Goal: Transaction & Acquisition: Obtain resource

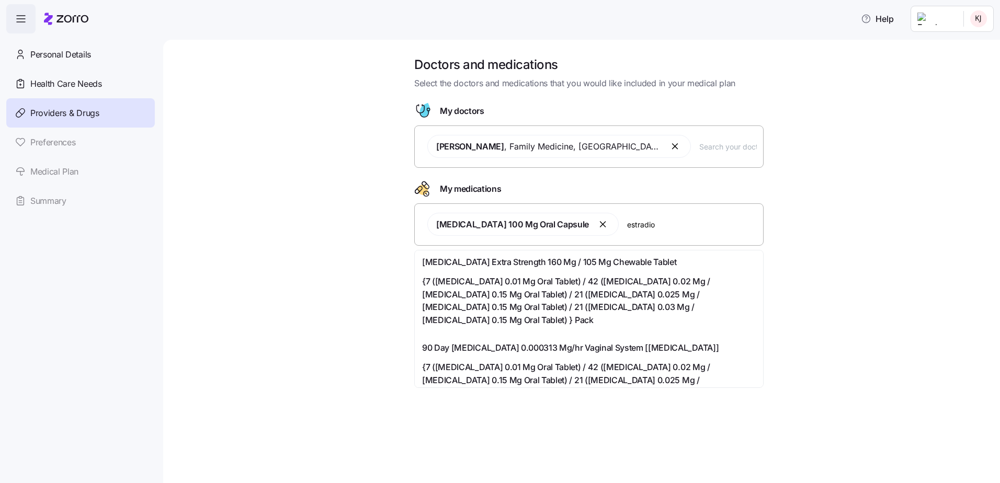
type input "[MEDICAL_DATA]"
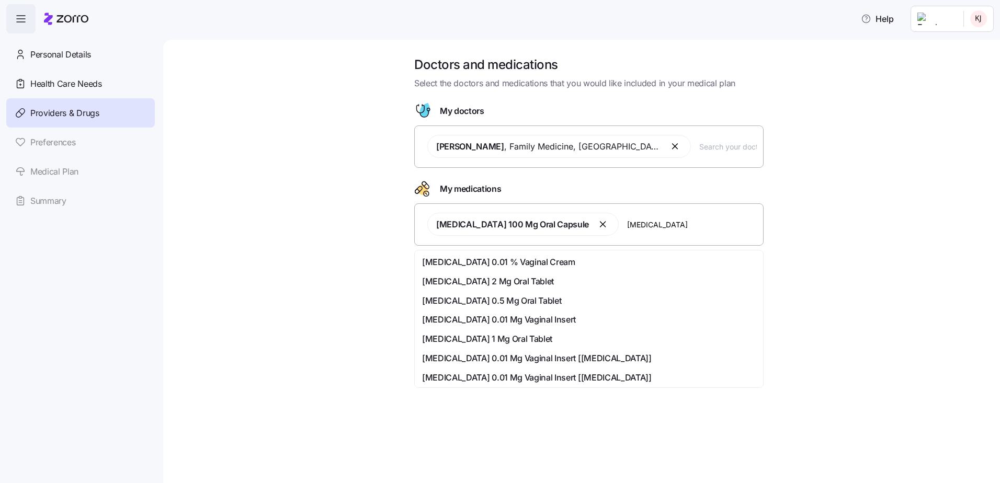
click at [545, 266] on div "[MEDICAL_DATA] 0.01 % Vaginal Cream" at bounding box center [589, 262] width 334 height 13
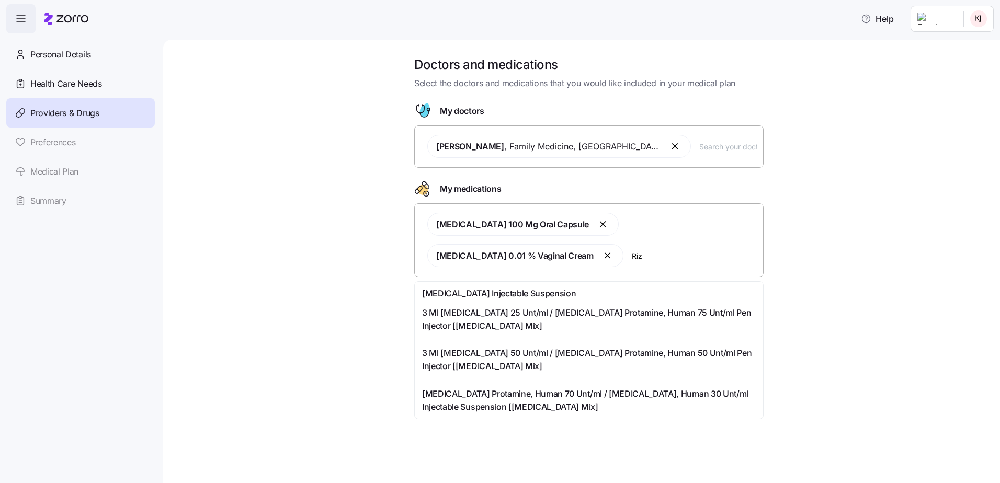
type input "Riza"
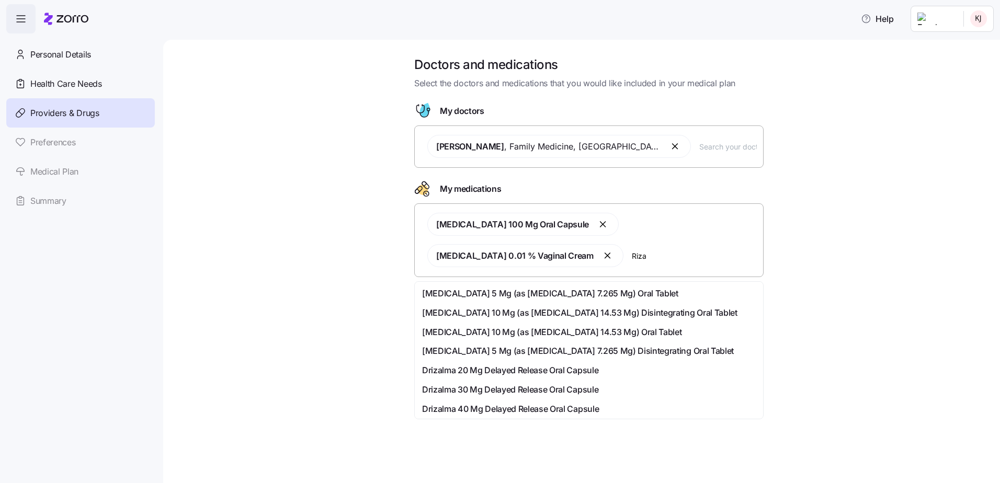
click at [471, 336] on span "[MEDICAL_DATA] 10 Mg (as [MEDICAL_DATA] 14.53 Mg) Oral Tablet" at bounding box center [551, 332] width 259 height 13
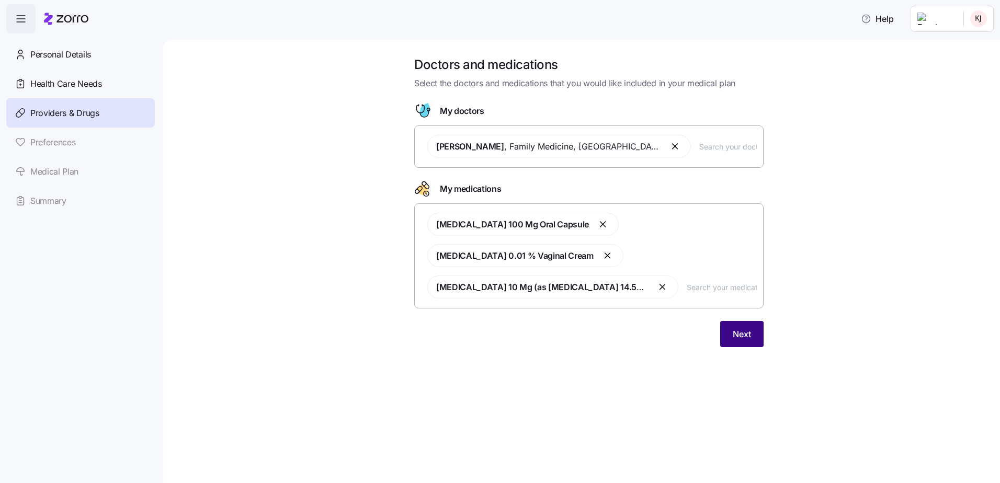
click at [739, 331] on span "Next" at bounding box center [742, 334] width 18 height 13
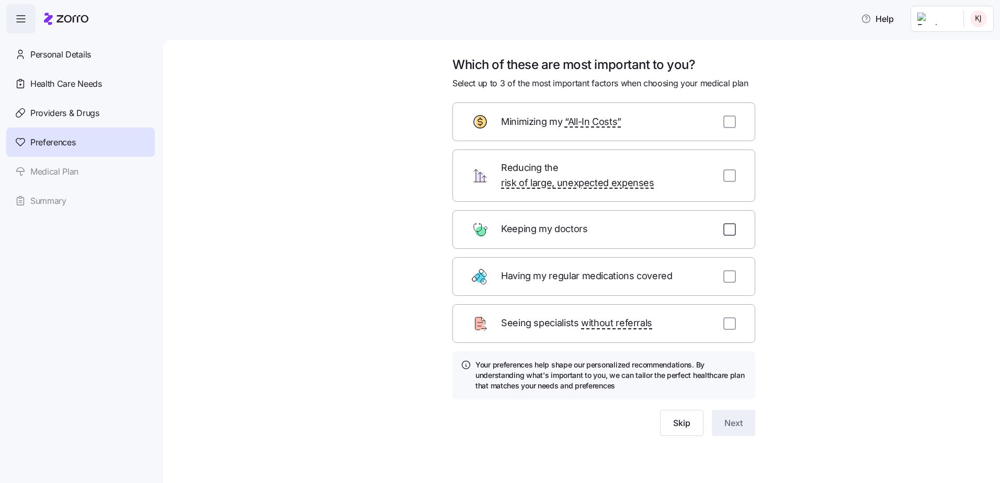
click at [727, 223] on input "checkbox" at bounding box center [729, 229] width 13 height 13
checkbox input "true"
click at [726, 270] on input "checkbox" at bounding box center [729, 276] width 13 height 13
click at [731, 270] on input "checkbox" at bounding box center [729, 276] width 13 height 13
checkbox input "false"
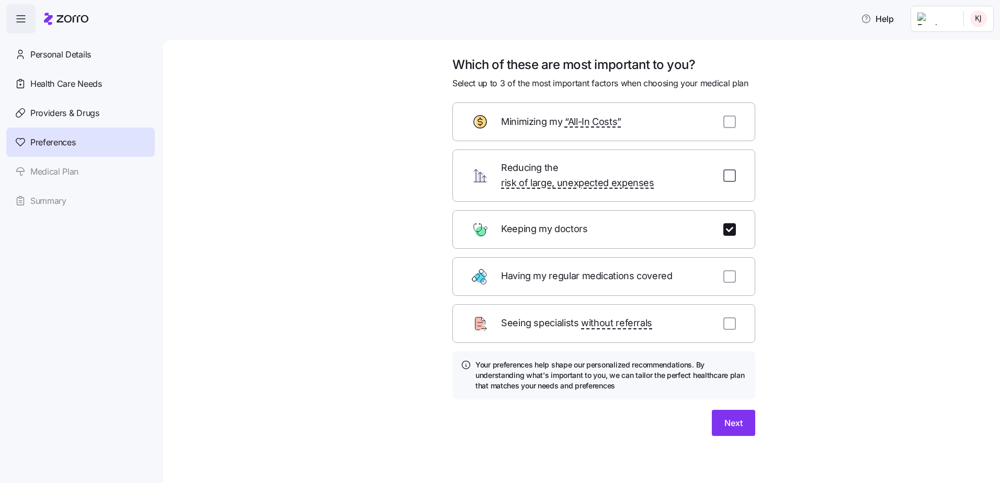
click at [732, 172] on input "checkbox" at bounding box center [729, 175] width 13 height 13
checkbox input "true"
drag, startPoint x: 732, startPoint y: 126, endPoint x: 743, endPoint y: 134, distance: 14.2
click at [732, 126] on input "checkbox" at bounding box center [729, 122] width 13 height 13
checkbox input "true"
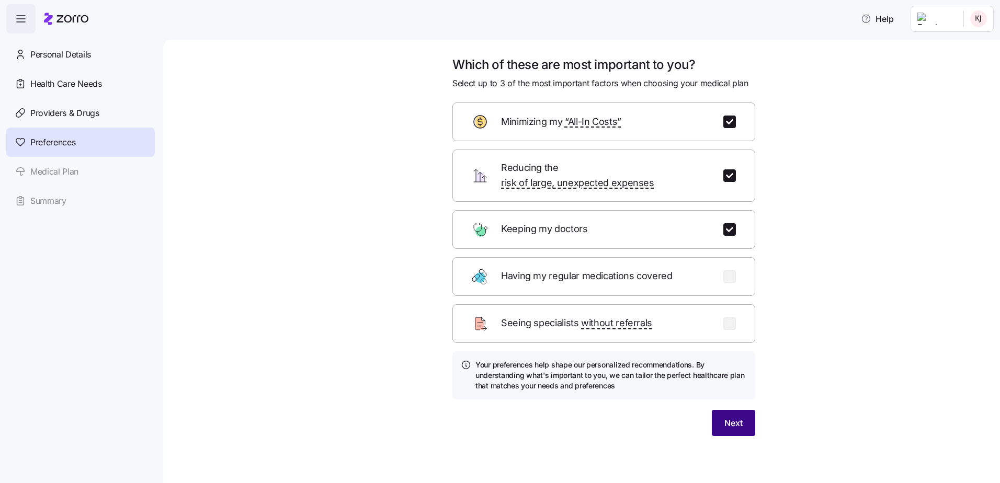
click at [734, 417] on span "Next" at bounding box center [733, 423] width 18 height 13
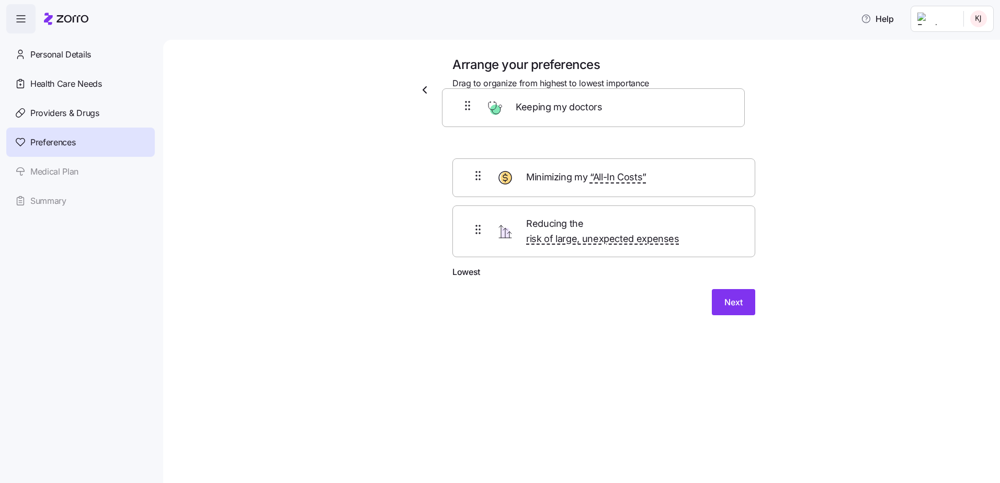
drag, startPoint x: 479, startPoint y: 238, endPoint x: 469, endPoint y: 110, distance: 128.5
click at [469, 110] on form "Highest Minimizing my “All-In Costs” Reducing the risk of large, unexpected exp…" at bounding box center [603, 209] width 303 height 213
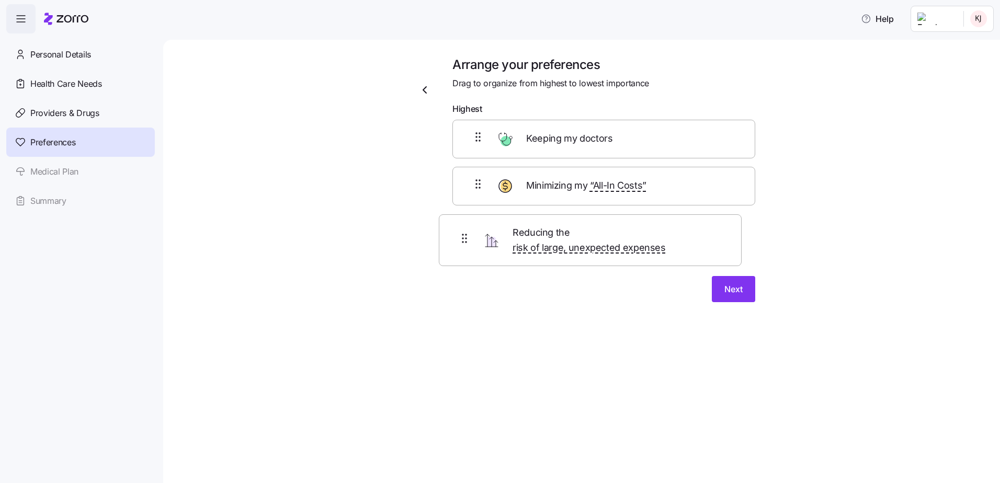
drag, startPoint x: 631, startPoint y: 200, endPoint x: 616, endPoint y: 255, distance: 57.0
click at [616, 255] on form "Highest Keeping my doctors Reducing the risk of large, unexpected expenses Mini…" at bounding box center [603, 203] width 303 height 200
click at [743, 301] on button "Next" at bounding box center [733, 311] width 43 height 26
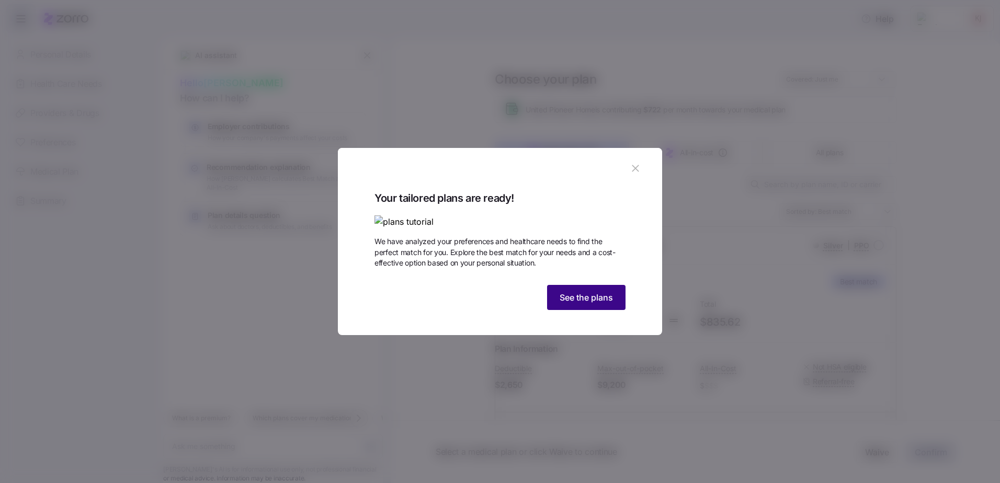
click at [600, 304] on span "See the plans" at bounding box center [586, 297] width 53 height 13
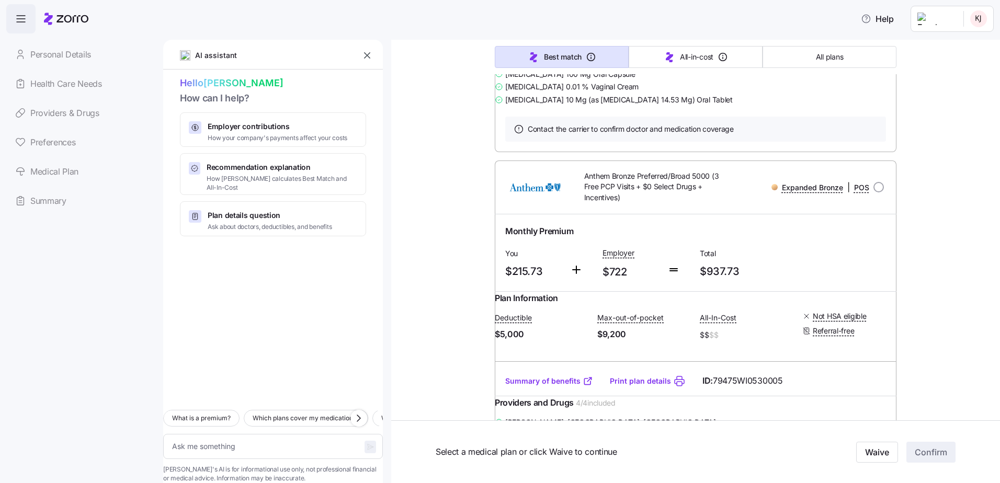
scroll to position [7362, 0]
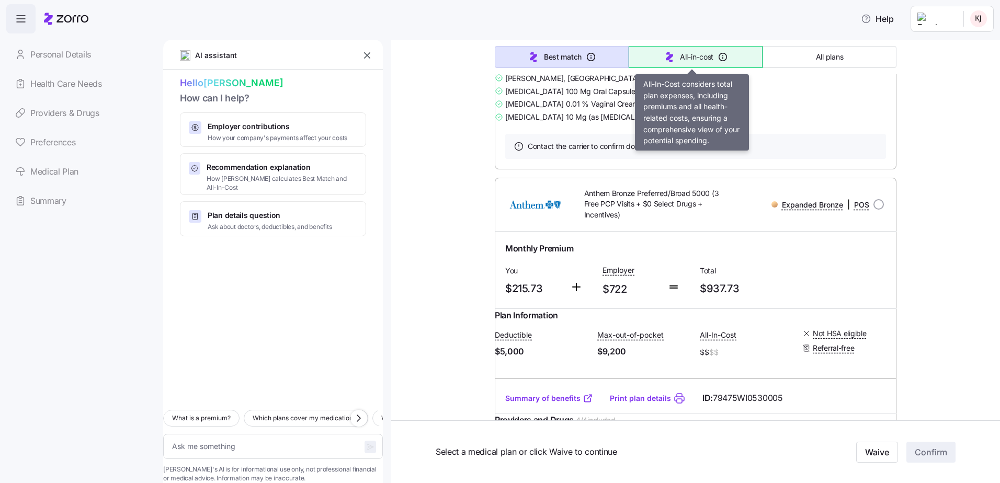
click at [708, 52] on span "All-in-cost" at bounding box center [696, 57] width 33 height 10
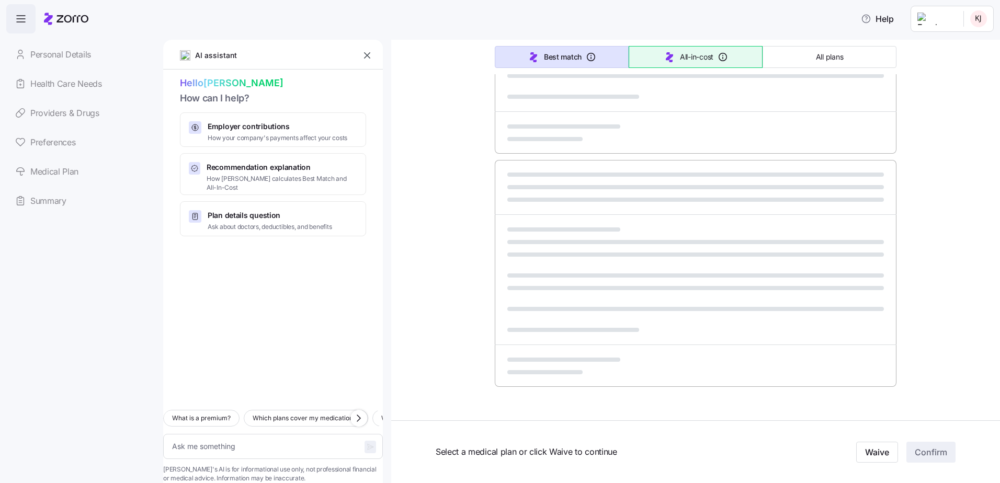
type textarea "x"
type input "Sorted by: All-in-cost"
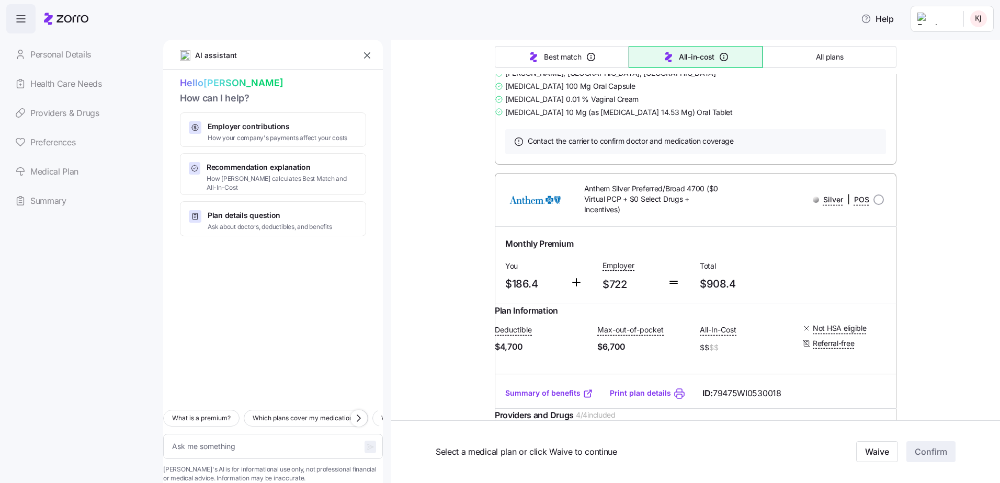
scroll to position [3870, 0]
